Goal: Transaction & Acquisition: Purchase product/service

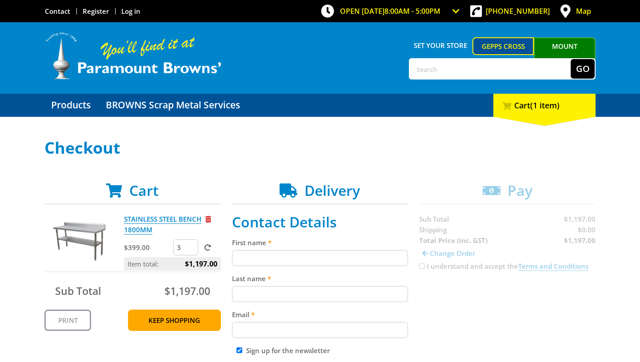
click at [185, 248] on input "3" at bounding box center [185, 248] width 25 height 16
click at [192, 249] on input "2" at bounding box center [185, 248] width 25 height 16
type input "1"
click at [192, 249] on input "1" at bounding box center [185, 248] width 25 height 16
click at [208, 249] on span at bounding box center [208, 248] width 7 height 7
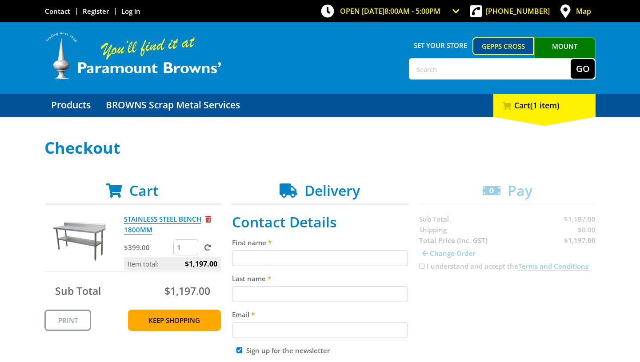
click at [0, 0] on input "submit" at bounding box center [0, 0] width 0 height 0
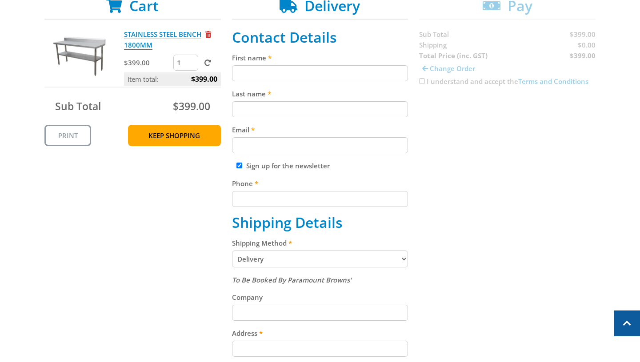
scroll to position [185, 0]
click at [263, 257] on select "Pickup from Gepps Cross Delivery" at bounding box center [320, 259] width 177 height 17
select select "Pickup"
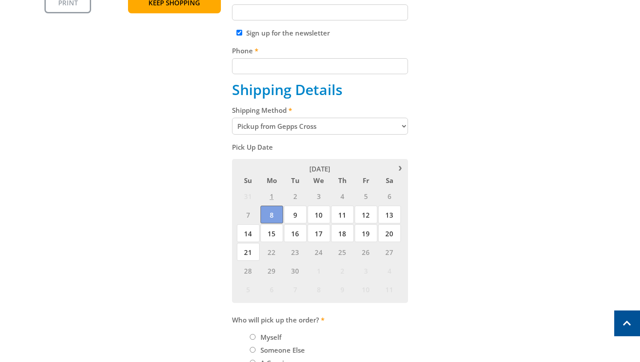
scroll to position [329, 0]
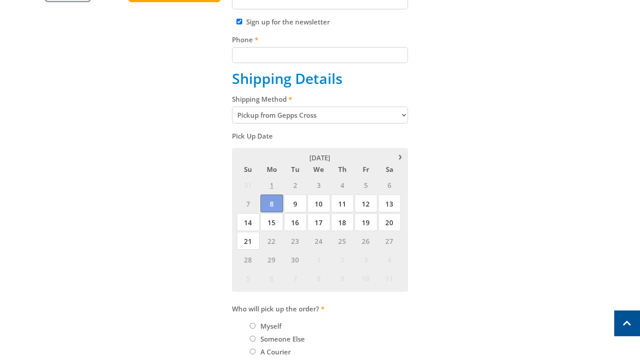
click at [273, 205] on span "8" at bounding box center [272, 204] width 23 height 18
click at [266, 356] on label "A Courier" at bounding box center [275, 352] width 36 height 15
click at [256, 355] on input "A Courier" at bounding box center [253, 352] width 6 height 6
radio input "true"
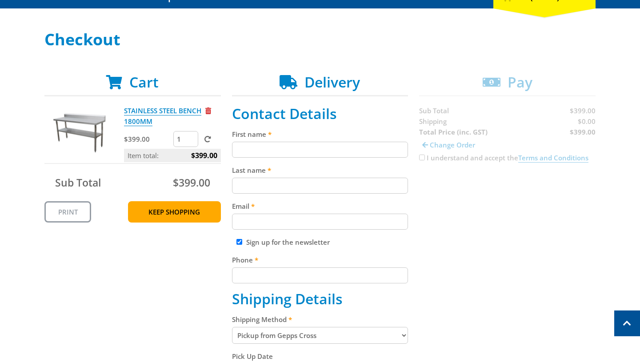
scroll to position [0, 0]
